Goal: Task Accomplishment & Management: Complete application form

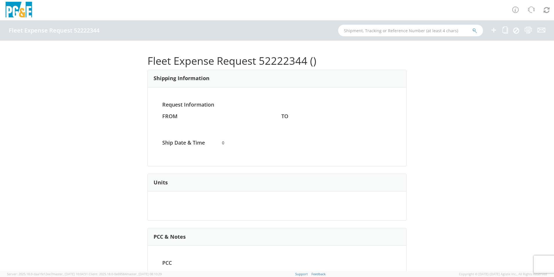
click at [495, 29] on icon at bounding box center [493, 29] width 7 height 7
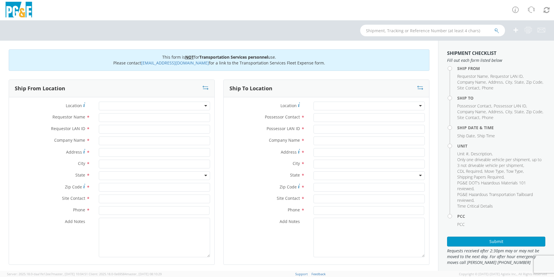
click at [134, 104] on div at bounding box center [154, 105] width 111 height 9
click at [134, 103] on div at bounding box center [154, 105] width 111 height 9
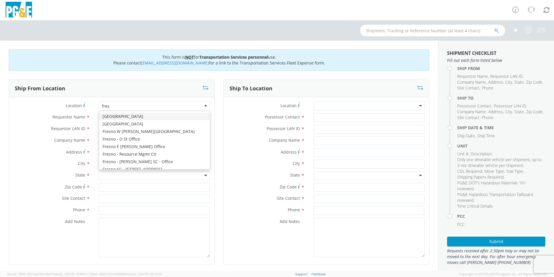
type input "fresn"
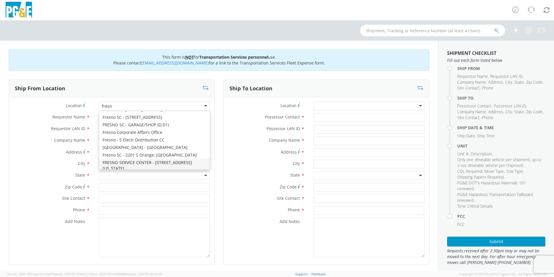
scroll to position [71, 0]
type input "PG&E"
type input "[STREET_ADDRESS]"
type input "[GEOGRAPHIC_DATA]"
type input "93725"
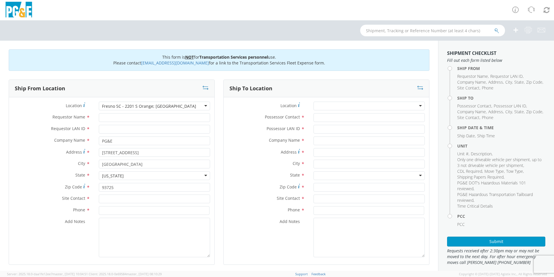
scroll to position [0, 0]
click at [134, 103] on div "Fresno SC - 2201 S Orange; [GEOGRAPHIC_DATA]" at bounding box center [154, 105] width 111 height 9
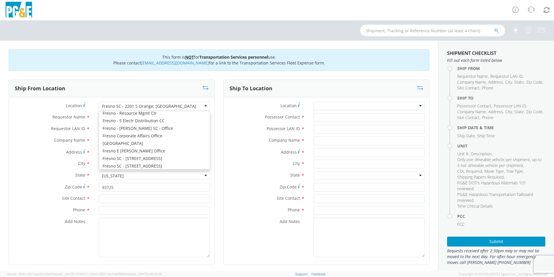
scroll to position [1039, 0]
type input "[STREET_ADDRESS]"
type input "[GEOGRAPHIC_DATA]"
type input "[PHONE_NUMBER]"
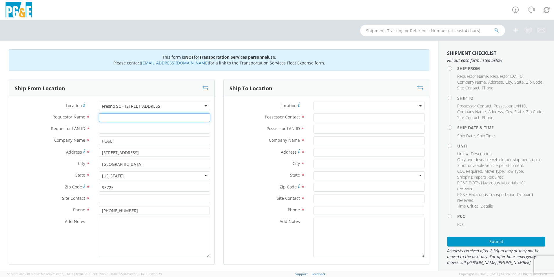
click at [119, 117] on input "Requestor Name *" at bounding box center [154, 117] width 111 height 9
type input "j"
type input "[PERSON_NAME]"
type input "JEO9"
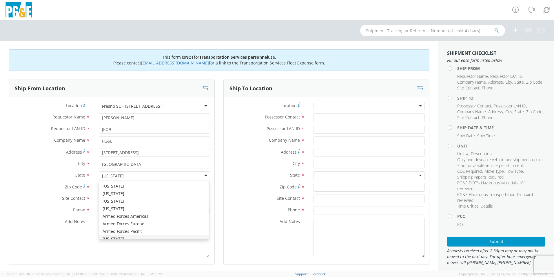
scroll to position [7, 0]
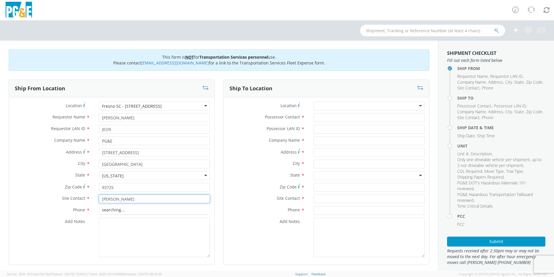
type input "[PERSON_NAME]"
type input "[PHONE_NUMBER]"
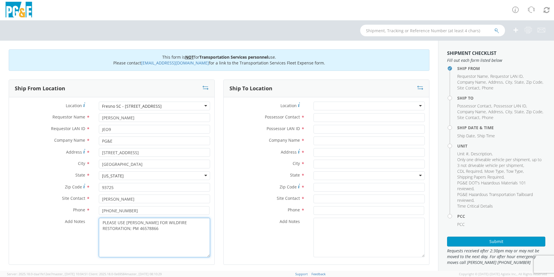
type textarea "PLEASE USE [PERSON_NAME] FOR WILDFIRE RESTORATION; PM 46578866"
click at [343, 115] on input "Possessor Contact *" at bounding box center [369, 117] width 111 height 9
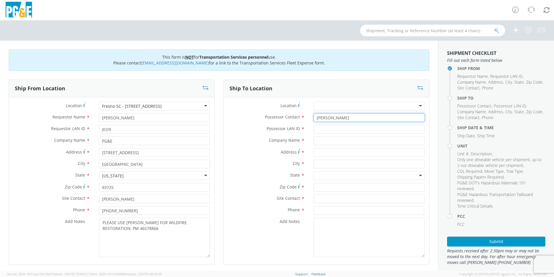
type input "[PERSON_NAME]"
type input "JEO9"
type input "PG&E"
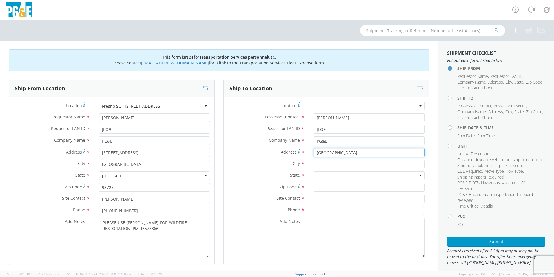
type input "[GEOGRAPHIC_DATA]"
type input "[PERSON_NAME] CAMP"
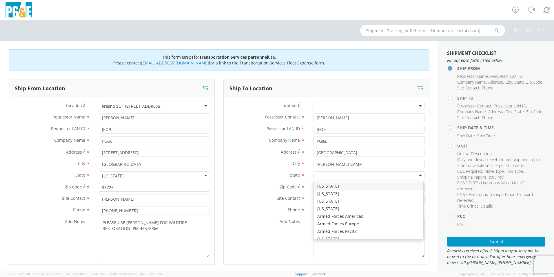
type input "C"
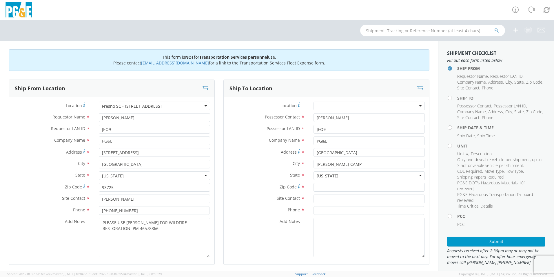
scroll to position [0, 0]
type input "93602"
type input "[PERSON_NAME]"
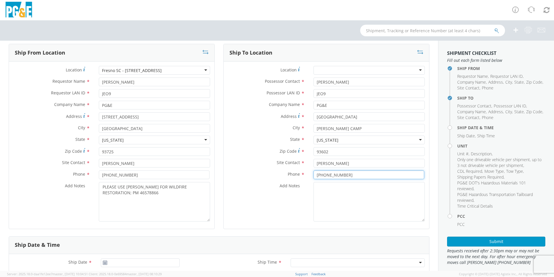
scroll to position [116, 0]
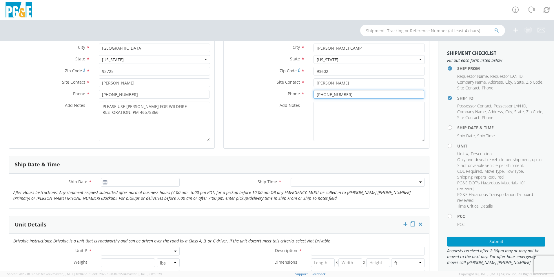
type input "[PHONE_NUMBER]"
type input "[DATE]"
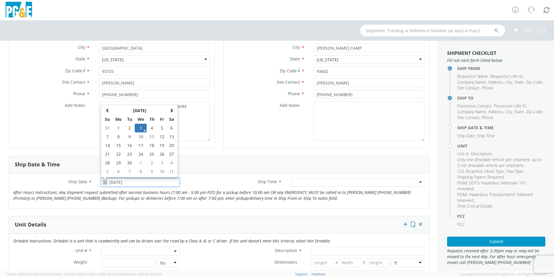
click at [121, 183] on input "[DATE]" at bounding box center [140, 182] width 79 height 9
click at [140, 128] on td "3" at bounding box center [141, 127] width 12 height 9
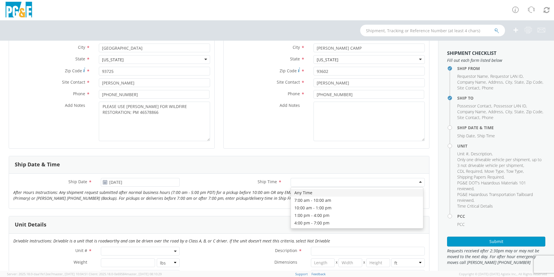
click at [314, 184] on div at bounding box center [358, 182] width 134 height 9
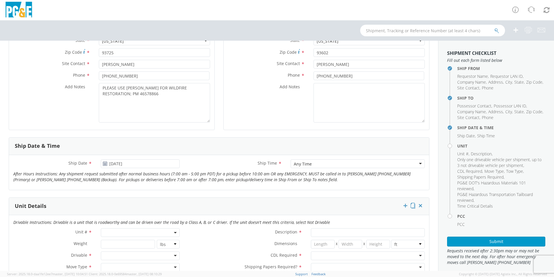
scroll to position [145, 0]
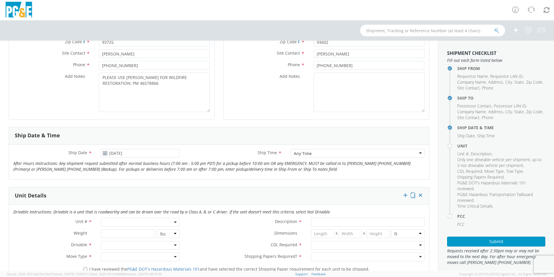
click at [127, 220] on span at bounding box center [140, 221] width 79 height 9
click at [131, 232] on input "search" at bounding box center [139, 231] width 75 height 9
type input "OTHE"
select select "Other"
select select "? undefined:undefined ?"
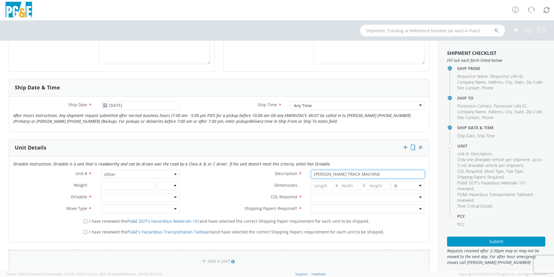
scroll to position [232, 0]
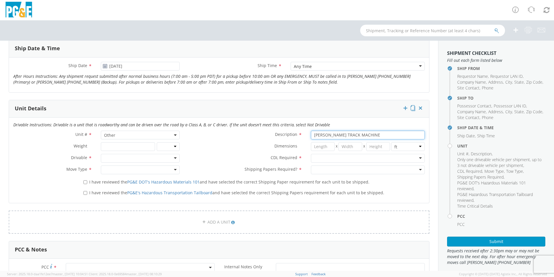
type input "[PERSON_NAME] TRACK MACHINE"
click at [115, 157] on div at bounding box center [140, 158] width 79 height 9
click at [323, 158] on div at bounding box center [368, 158] width 114 height 9
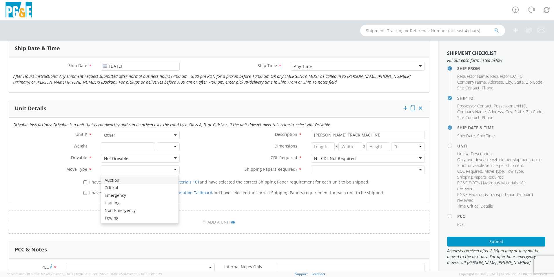
click at [117, 166] on div at bounding box center [140, 169] width 79 height 9
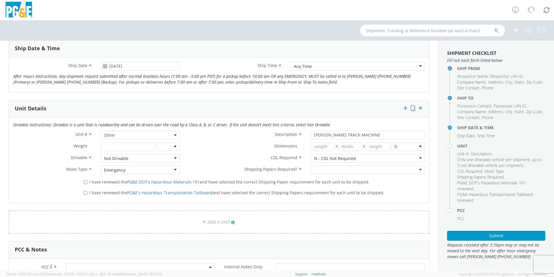
click at [336, 167] on div at bounding box center [368, 169] width 114 height 9
click at [83, 182] on input "I have reviewed the PG&E DOT's Hazardous Materials 101 and have selected the co…" at bounding box center [85, 182] width 4 height 4
checkbox input "true"
click at [83, 193] on input "I have reviewed the PG&E's Hazardous Transportation Tailboard and have selected…" at bounding box center [85, 193] width 4 height 4
checkbox input "true"
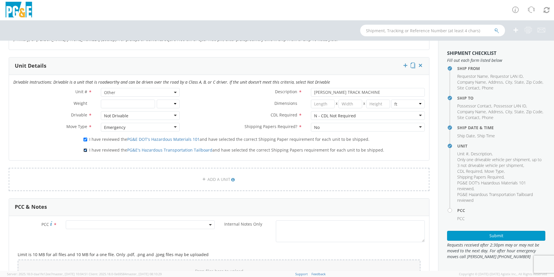
scroll to position [319, 0]
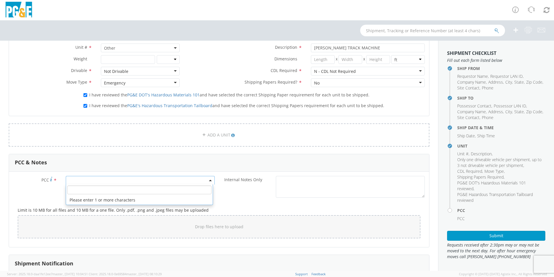
click at [81, 179] on span at bounding box center [140, 180] width 149 height 9
click at [82, 191] on input "number" at bounding box center [139, 189] width 144 height 9
type input "12207"
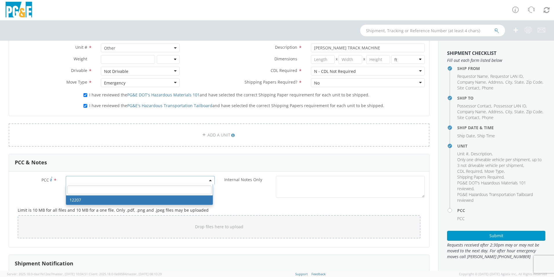
select select "12207"
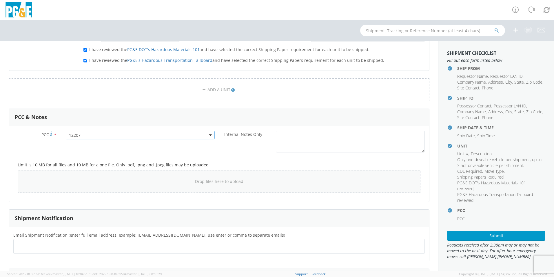
scroll to position [419, 0]
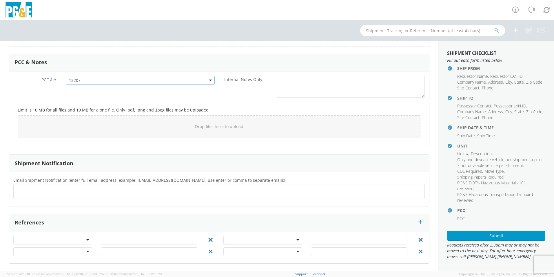
click at [120, 192] on ul at bounding box center [219, 191] width 406 height 10
type input "[EMAIL_ADDRESS][DOMAIN_NAME]"
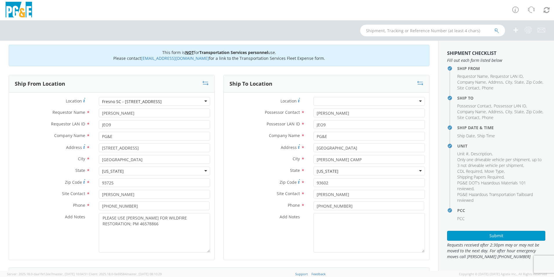
scroll to position [0, 0]
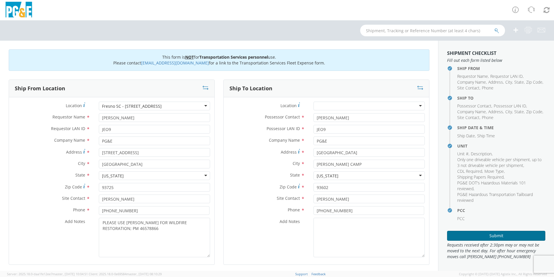
click at [490, 234] on button "Submit" at bounding box center [496, 235] width 98 height 10
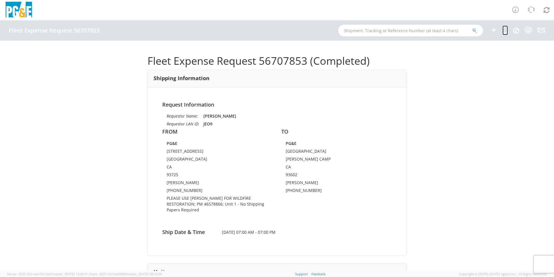
click at [504, 30] on icon at bounding box center [506, 29] width 6 height 7
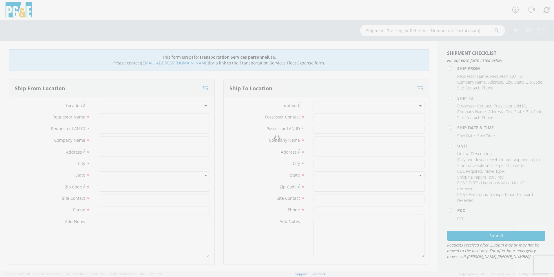
type input "[PERSON_NAME]"
type input "JEO9"
type input "PG&E"
type input "[STREET_ADDRESS]"
type input "[GEOGRAPHIC_DATA]"
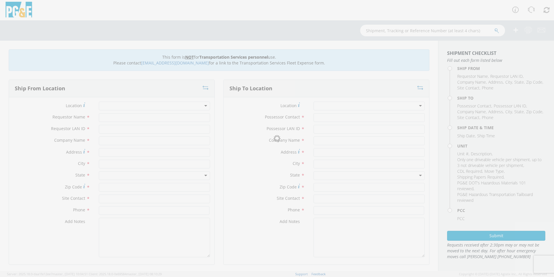
type input "93725"
type input "[PERSON_NAME]"
type input "[PHONE_NUMBER]"
type input "[PERSON_NAME]"
type input "JEO9"
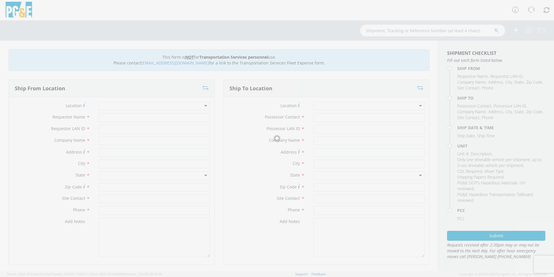
type input "PG&E"
type input "[GEOGRAPHIC_DATA]"
type input "[PERSON_NAME] CAMP"
type input "93602"
type input "[PERSON_NAME]"
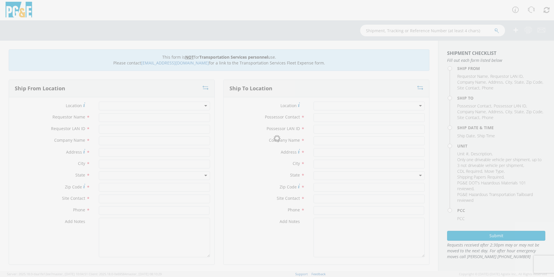
type input "[PHONE_NUMBER]"
type input "[DATE]"
type input "[PERSON_NAME] TRACK MACHINE"
type input "0"
select select "12207"
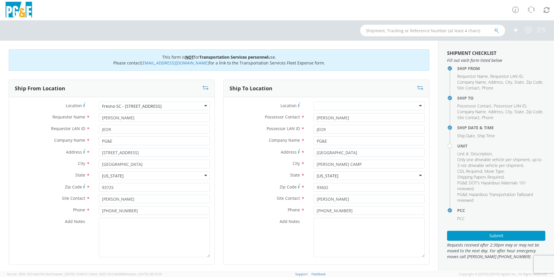
select select "Other"
click at [174, 238] on textarea "Add Notes *" at bounding box center [154, 236] width 111 height 39
paste textarea "PLEASE USE [PERSON_NAME] FOR WILDFIRE RESTORATION; PM 46578866"
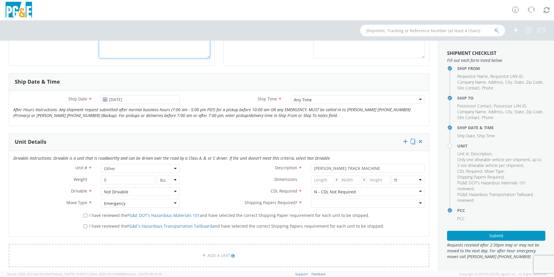
scroll to position [203, 0]
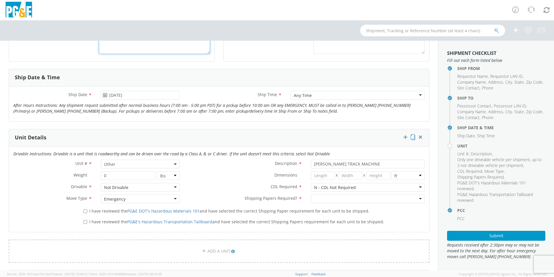
type textarea "PLEASE USE [PERSON_NAME] FOR WILDFIRE RESTORATION; PM 46578866"
click at [317, 200] on div at bounding box center [368, 198] width 114 height 9
click at [86, 210] on input "I have reviewed the PG&E DOT's Hazardous Materials 101 and have selected the co…" at bounding box center [85, 211] width 4 height 4
checkbox input "true"
click at [85, 222] on input "I have reviewed the PG&E's Hazardous Transportation Tailboard and have selected…" at bounding box center [85, 222] width 4 height 4
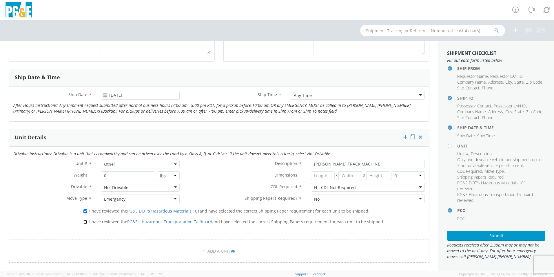
checkbox input "true"
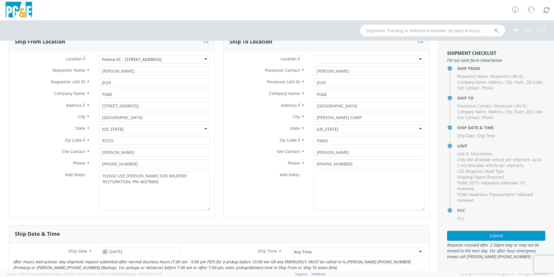
scroll to position [0, 0]
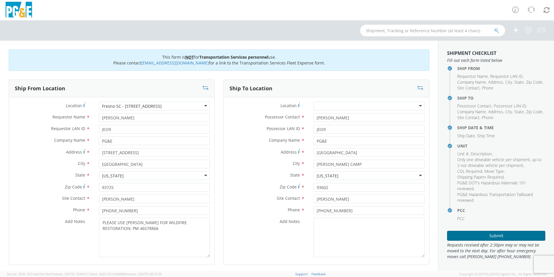
click at [486, 234] on button "Submit" at bounding box center [496, 235] width 98 height 10
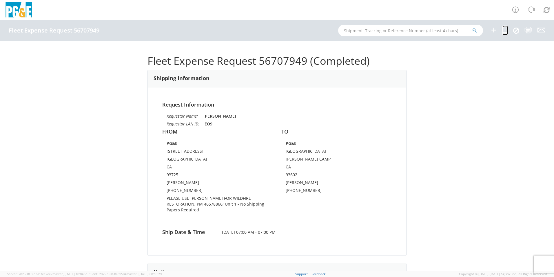
click at [505, 30] on icon at bounding box center [506, 29] width 6 height 7
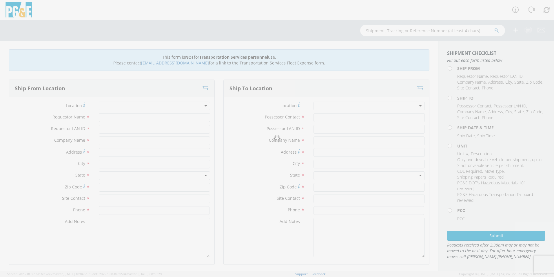
type input "[PERSON_NAME]"
type input "JEO9"
type input "PG&E"
type input "[STREET_ADDRESS]"
type input "[GEOGRAPHIC_DATA]"
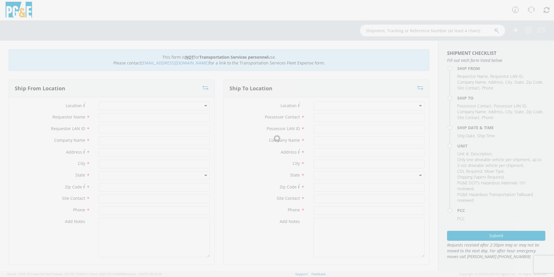
type input "93725"
type input "[PERSON_NAME]"
type input "[PHONE_NUMBER]"
type input "[PERSON_NAME]"
type input "JEO9"
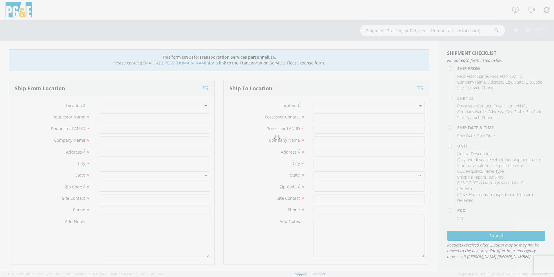
type input "PG&E"
type input "[GEOGRAPHIC_DATA]"
type input "[PERSON_NAME] CAMP"
type input "93602"
type input "[PERSON_NAME]"
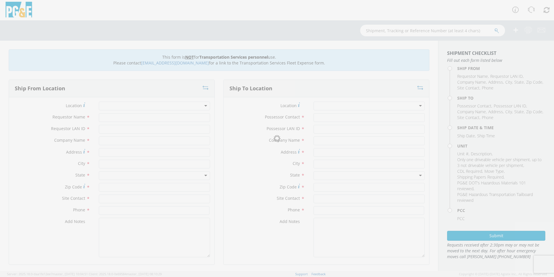
type input "[PHONE_NUMBER]"
type input "[DATE]"
type input "[PERSON_NAME] TRACK MACHINE"
type input "0"
select select "Other"
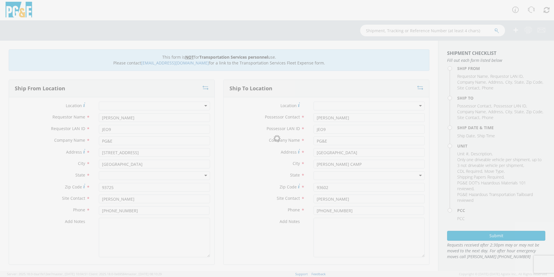
select select "12207"
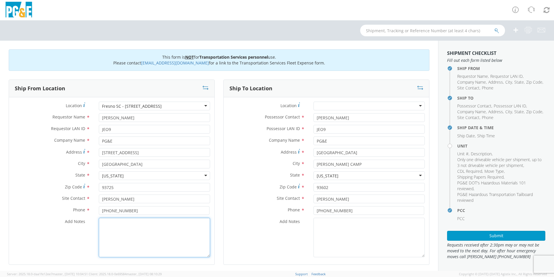
click at [167, 236] on textarea "Add Notes *" at bounding box center [154, 236] width 111 height 39
paste textarea "PLEASE USE [PERSON_NAME] FOR WILDFIRE RESTORATION; PM 46578866"
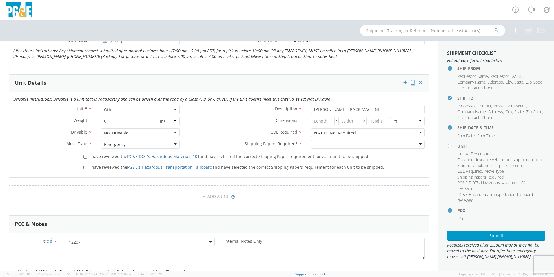
scroll to position [290, 0]
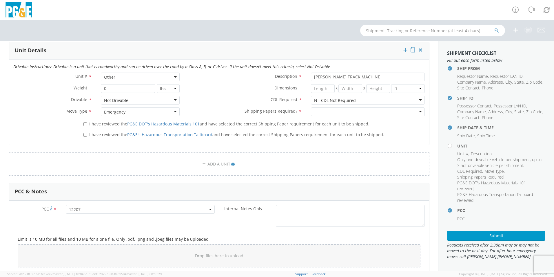
type textarea "PLEASE USE [PERSON_NAME] FOR WILDFIRE RESTORATION; PM 46578866"
click at [317, 108] on div at bounding box center [368, 111] width 114 height 9
click at [84, 123] on input "I have reviewed the PG&E DOT's Hazardous Materials 101 and have selected the co…" at bounding box center [85, 124] width 4 height 4
checkbox input "true"
click at [84, 133] on input "I have reviewed the PG&E's Hazardous Transportation Tailboard and have selected…" at bounding box center [85, 135] width 4 height 4
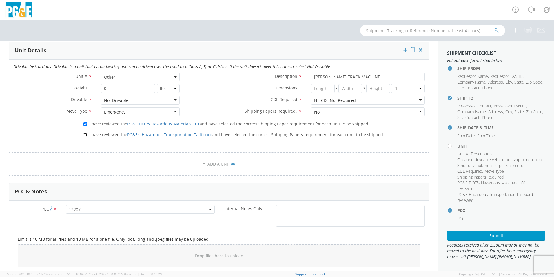
checkbox input "true"
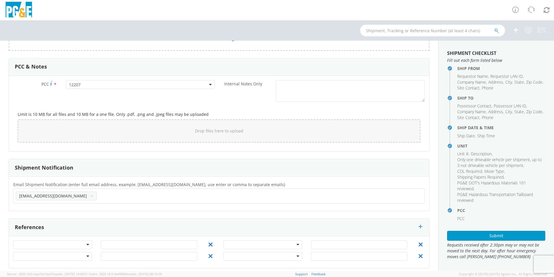
scroll to position [419, 0]
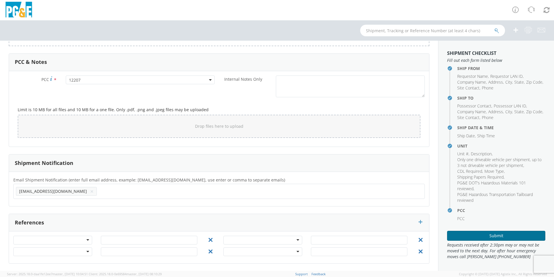
click at [467, 236] on button "Submit" at bounding box center [496, 235] width 98 height 10
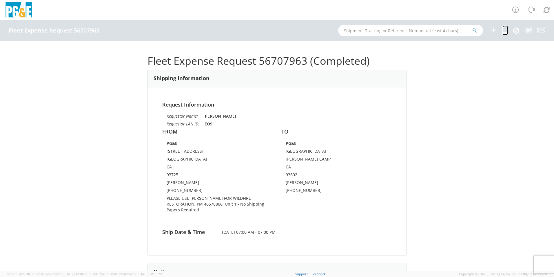
click at [506, 28] on icon at bounding box center [506, 29] width 6 height 7
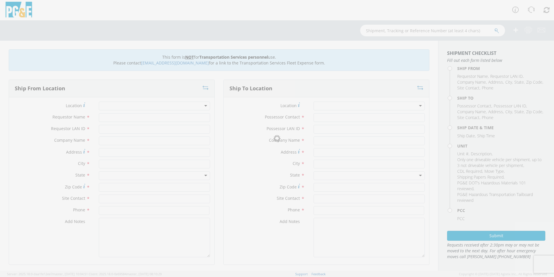
type input "[PERSON_NAME]"
type input "JEO9"
type input "PG&E"
type input "[STREET_ADDRESS]"
type input "[GEOGRAPHIC_DATA]"
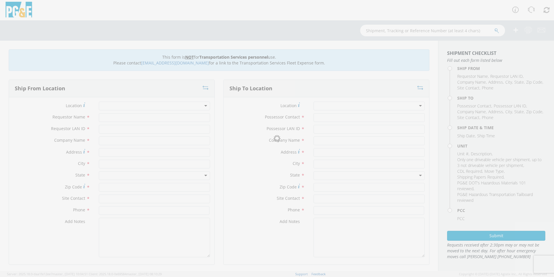
type input "93725"
type input "[PERSON_NAME]"
type input "[PHONE_NUMBER]"
type input "[PERSON_NAME]"
type input "JEO9"
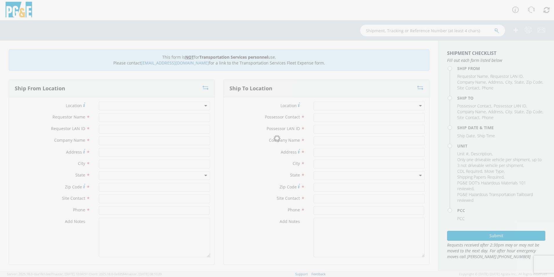
type input "PG&E"
type input "[GEOGRAPHIC_DATA]"
type input "[PERSON_NAME] CAMP"
type input "93602"
type input "[PERSON_NAME]"
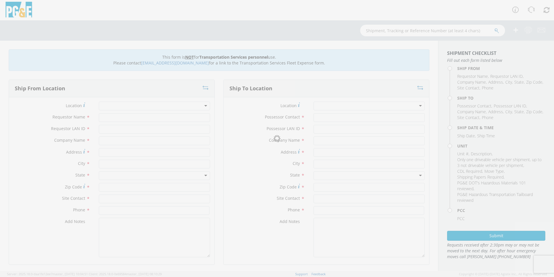
type input "[PHONE_NUMBER]"
type input "[DATE]"
type input "[PERSON_NAME] TRACK MACHINE"
type input "0"
select select "Other"
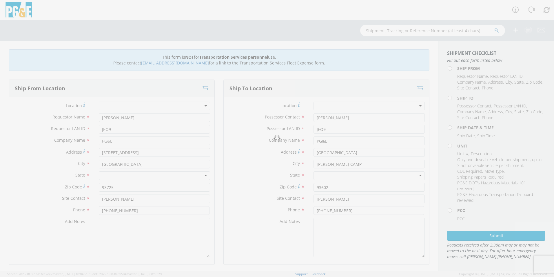
select select "12207"
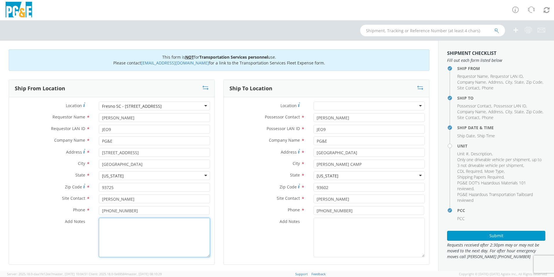
click at [139, 234] on textarea "Add Notes *" at bounding box center [154, 236] width 111 height 39
paste textarea "PLEASE USE [PERSON_NAME] FOR WILDFIRE RESTORATION; PM 46578866"
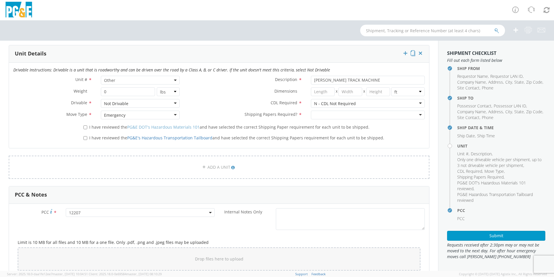
scroll to position [290, 0]
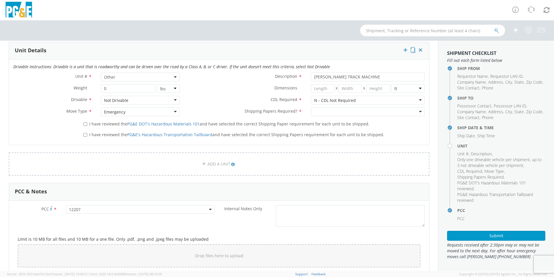
type textarea "PLEASE USE [PERSON_NAME] FOR WILDFIRE RESTORATION; PM 46578866"
click at [332, 111] on div at bounding box center [368, 111] width 114 height 9
click at [86, 123] on input "I have reviewed the PG&E DOT's Hazardous Materials 101 and have selected the co…" at bounding box center [85, 124] width 4 height 4
checkbox input "true"
click at [86, 133] on input "I have reviewed the PG&E's Hazardous Transportation Tailboard and have selected…" at bounding box center [85, 135] width 4 height 4
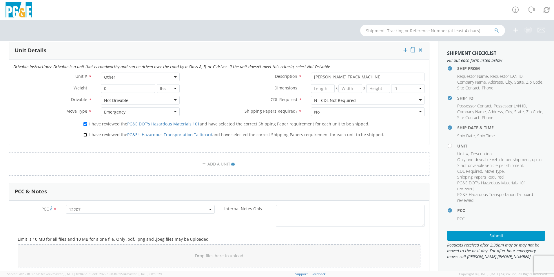
checkbox input "true"
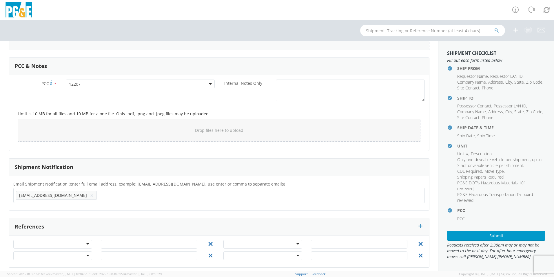
scroll to position [419, 0]
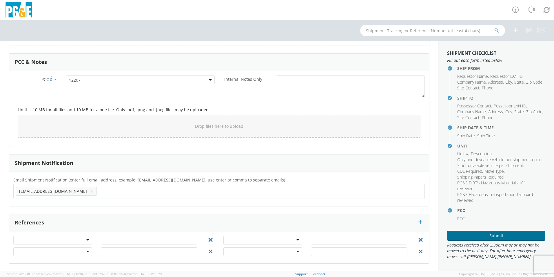
click at [479, 238] on button "Submit" at bounding box center [496, 235] width 98 height 10
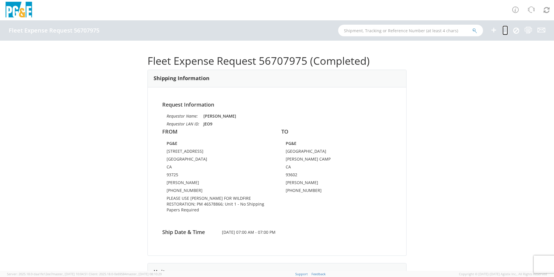
click at [505, 29] on icon at bounding box center [506, 29] width 6 height 7
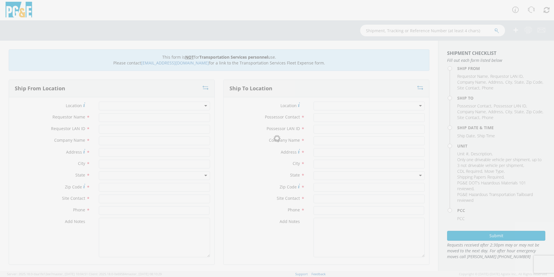
type input "[PERSON_NAME]"
type input "JEO9"
type input "PG&E"
type input "[STREET_ADDRESS]"
type input "[GEOGRAPHIC_DATA]"
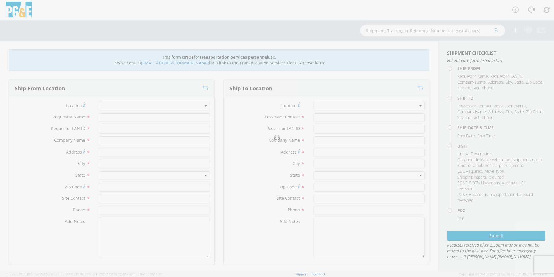
type input "93725"
type input "[PERSON_NAME]"
type input "[PHONE_NUMBER]"
type input "[PERSON_NAME]"
type input "JEO9"
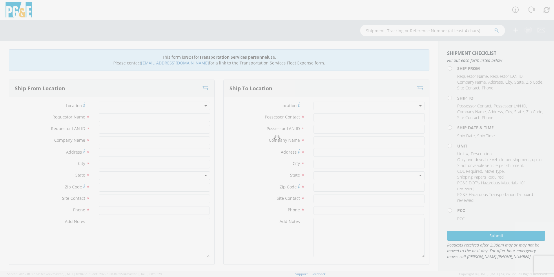
type input "PG&E"
type input "[GEOGRAPHIC_DATA]"
type input "[PERSON_NAME] CAMP"
type input "93602"
type input "[PERSON_NAME]"
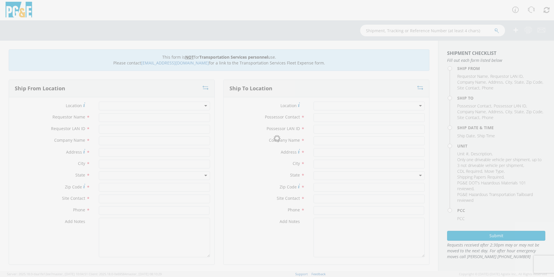
type input "[PHONE_NUMBER]"
type input "[DATE]"
type input "[PERSON_NAME] TRACK MACHINE"
type input "0"
select select "Other"
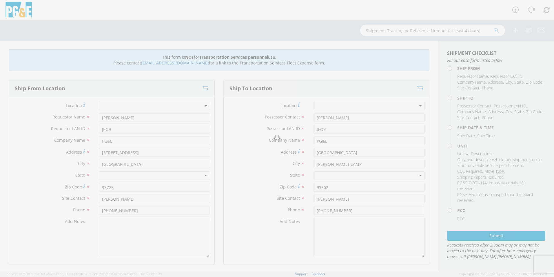
select select "12207"
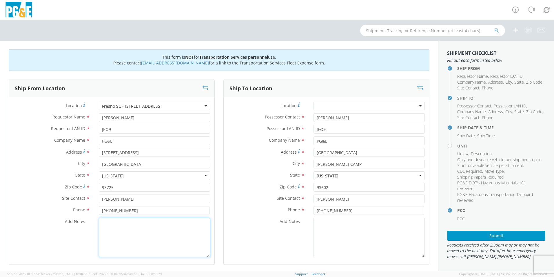
click at [137, 237] on textarea "Add Notes *" at bounding box center [154, 236] width 111 height 39
click at [149, 229] on textarea "Add Notes *" at bounding box center [154, 236] width 111 height 39
type textarea "p"
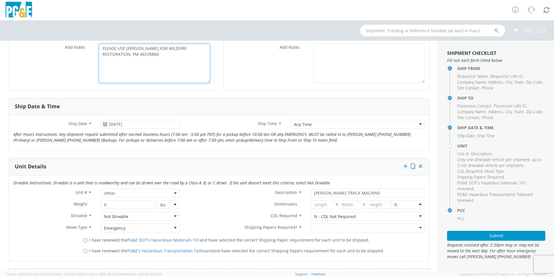
scroll to position [203, 0]
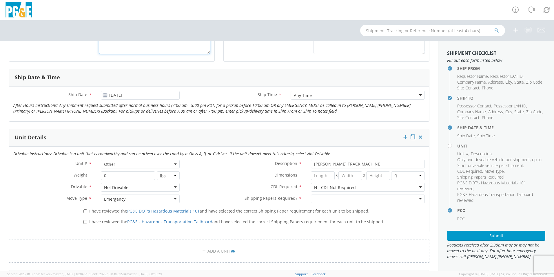
type textarea "PLEASE USE [PERSON_NAME] FOR WILDFIRE RESTORATION; PM 46578866;"
click at [329, 196] on div at bounding box center [368, 198] width 114 height 9
click at [84, 212] on input "I have reviewed the PG&E DOT's Hazardous Materials 101 and have selected the co…" at bounding box center [85, 211] width 4 height 4
checkbox input "true"
click at [84, 222] on input "I have reviewed the PG&E's Hazardous Transportation Tailboard and have selected…" at bounding box center [85, 222] width 4 height 4
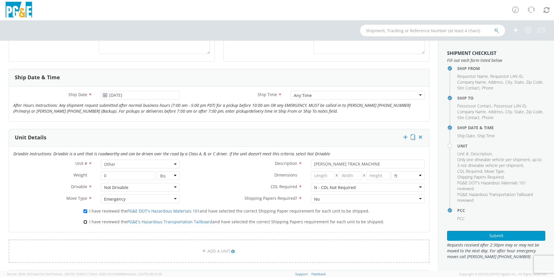
checkbox input "true"
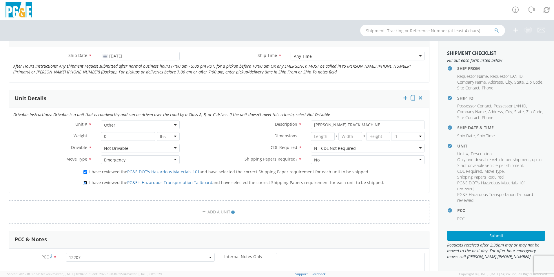
scroll to position [216, 0]
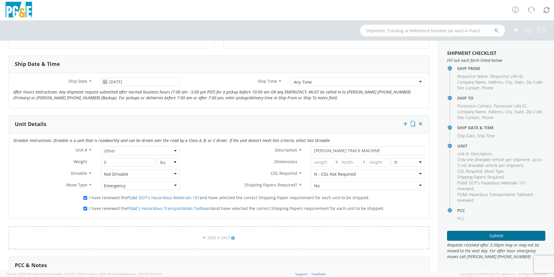
click at [481, 233] on button "Submit" at bounding box center [496, 235] width 98 height 10
